Goal: Task Accomplishment & Management: Use online tool/utility

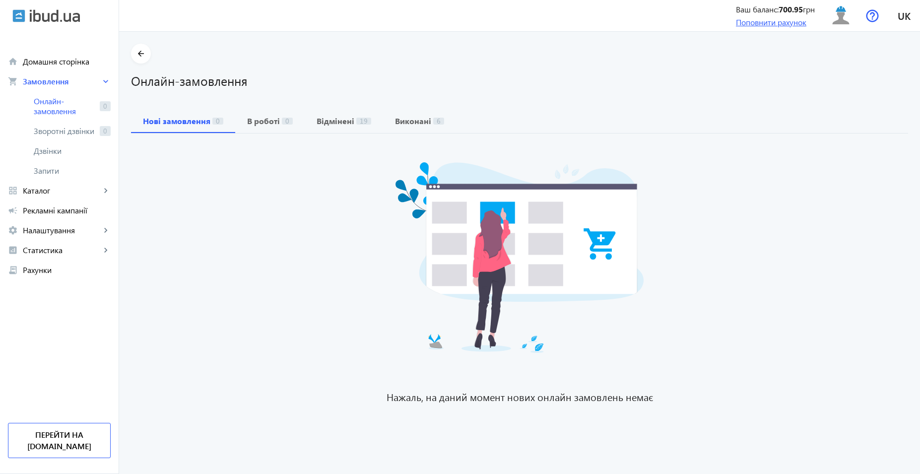
click at [778, 22] on link "Поповнити рахунок" at bounding box center [771, 22] width 70 height 10
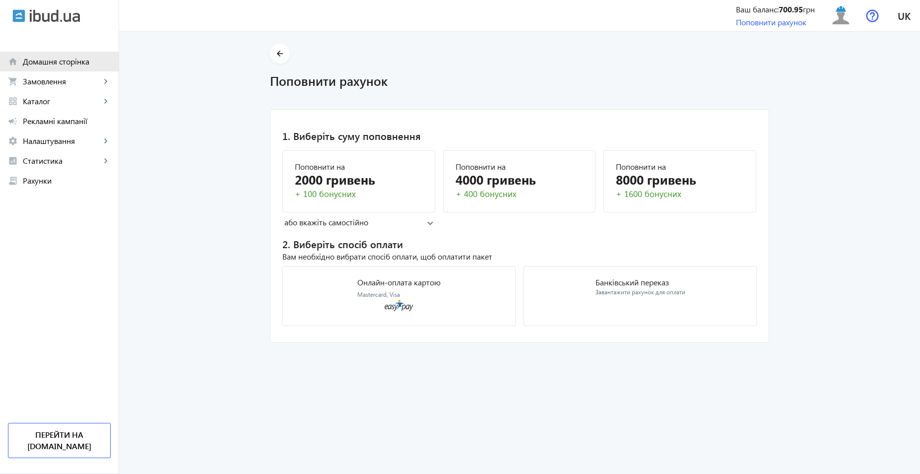
click at [52, 65] on span "Домашня сторінка" at bounding box center [67, 62] width 88 height 10
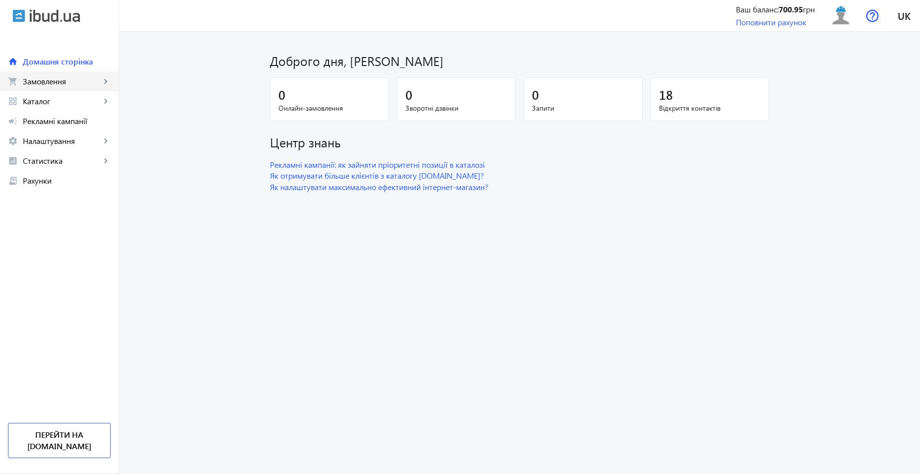
click at [54, 84] on span "Замовлення" at bounding box center [62, 81] width 78 height 10
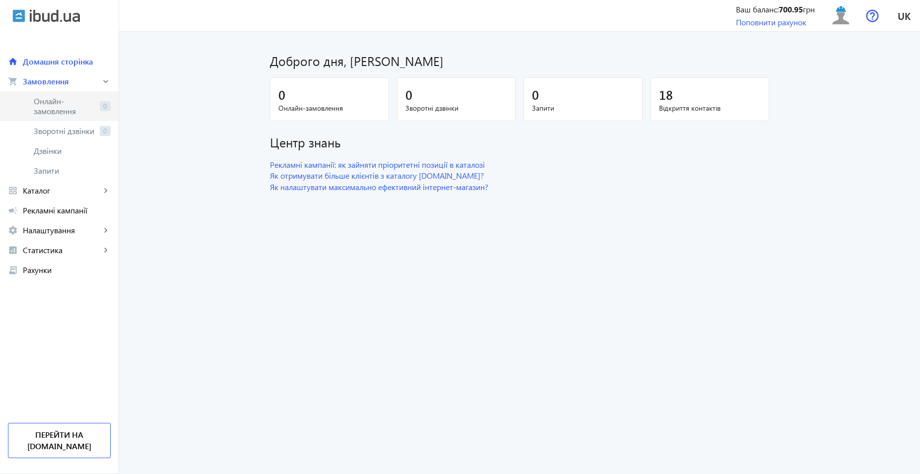
click at [74, 101] on span "Онлайн-замовлення" at bounding box center [65, 106] width 62 height 20
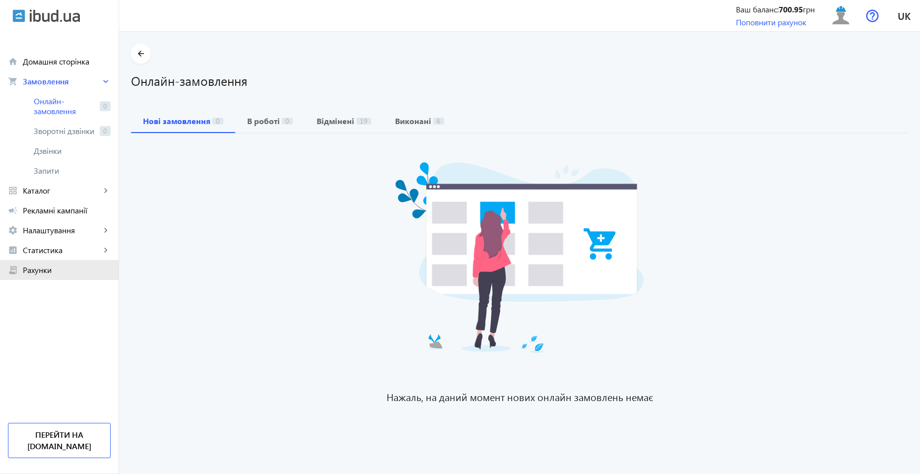
click at [53, 263] on link "receipt_long Рахунки" at bounding box center [59, 270] width 119 height 20
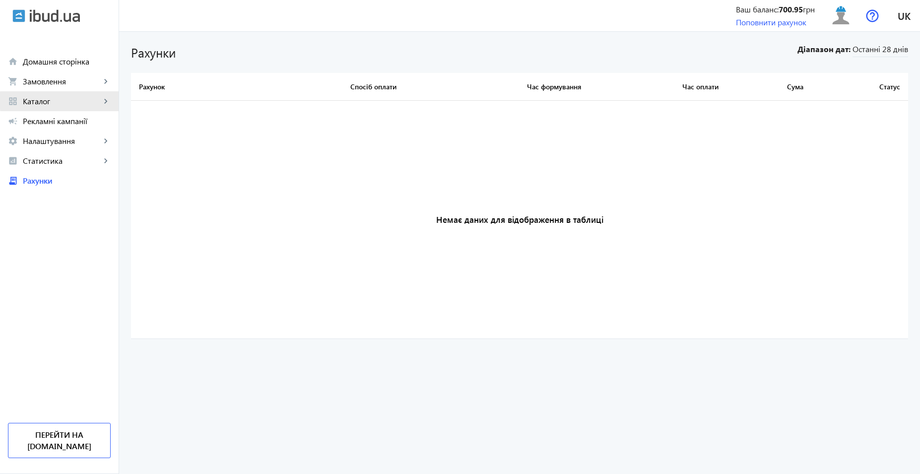
click at [74, 101] on span "Каталог" at bounding box center [62, 101] width 78 height 10
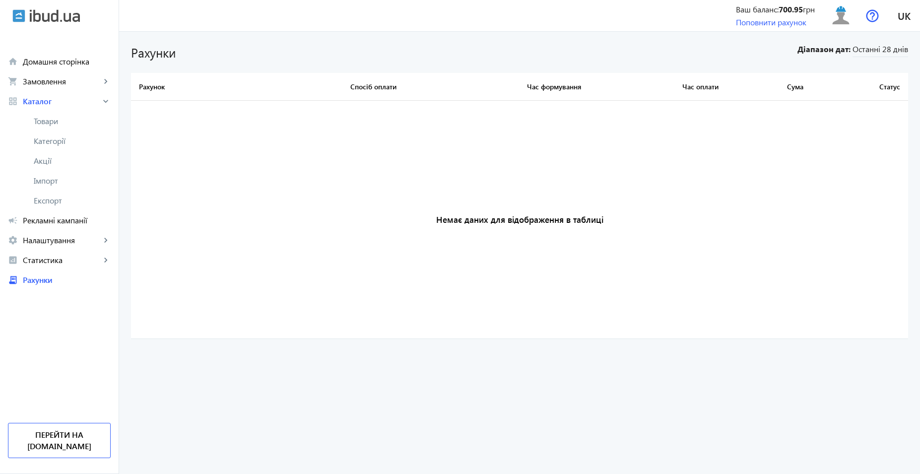
click at [64, 127] on link "Товари" at bounding box center [59, 121] width 119 height 20
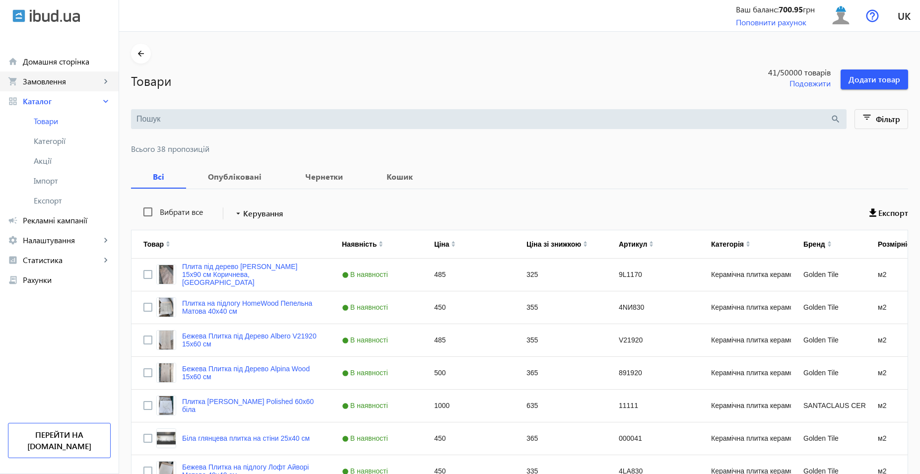
click at [82, 80] on span "Замовлення" at bounding box center [62, 81] width 78 height 10
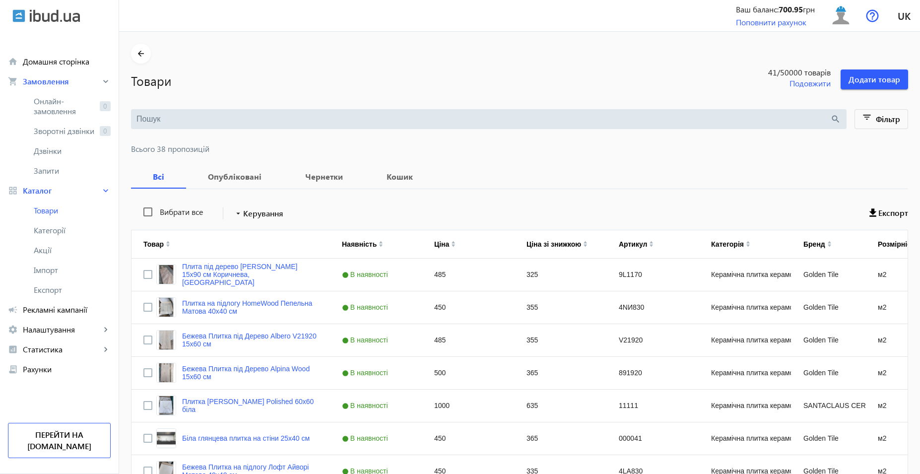
click at [73, 104] on span "Онлайн-замовлення" at bounding box center [65, 106] width 62 height 20
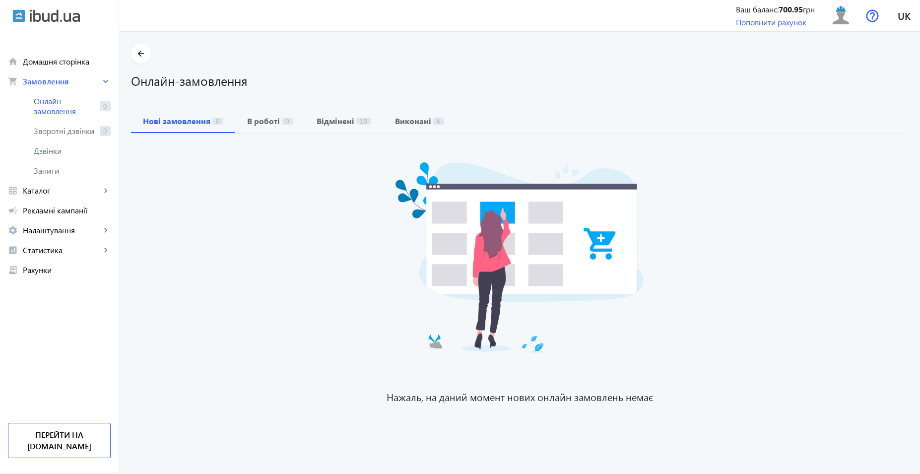
click at [73, 104] on span "Онлайн-замовлення" at bounding box center [65, 106] width 62 height 20
